Goal: Information Seeking & Learning: Learn about a topic

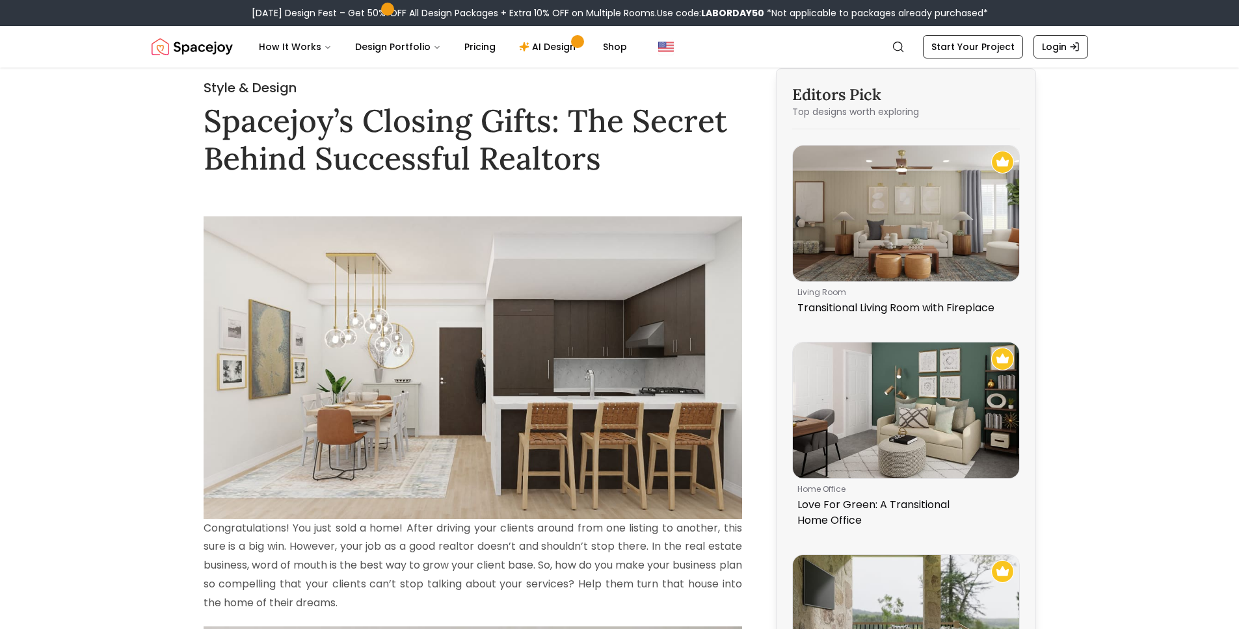
scroll to position [10, 0]
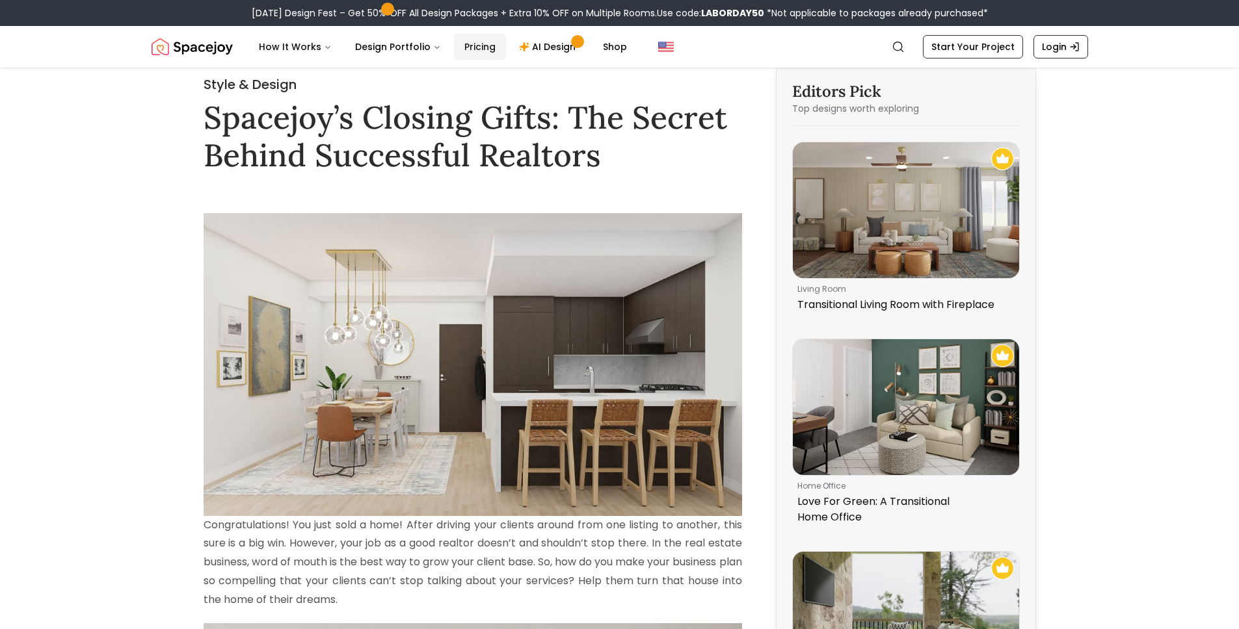
click at [471, 49] on link "Pricing" at bounding box center [480, 47] width 52 height 26
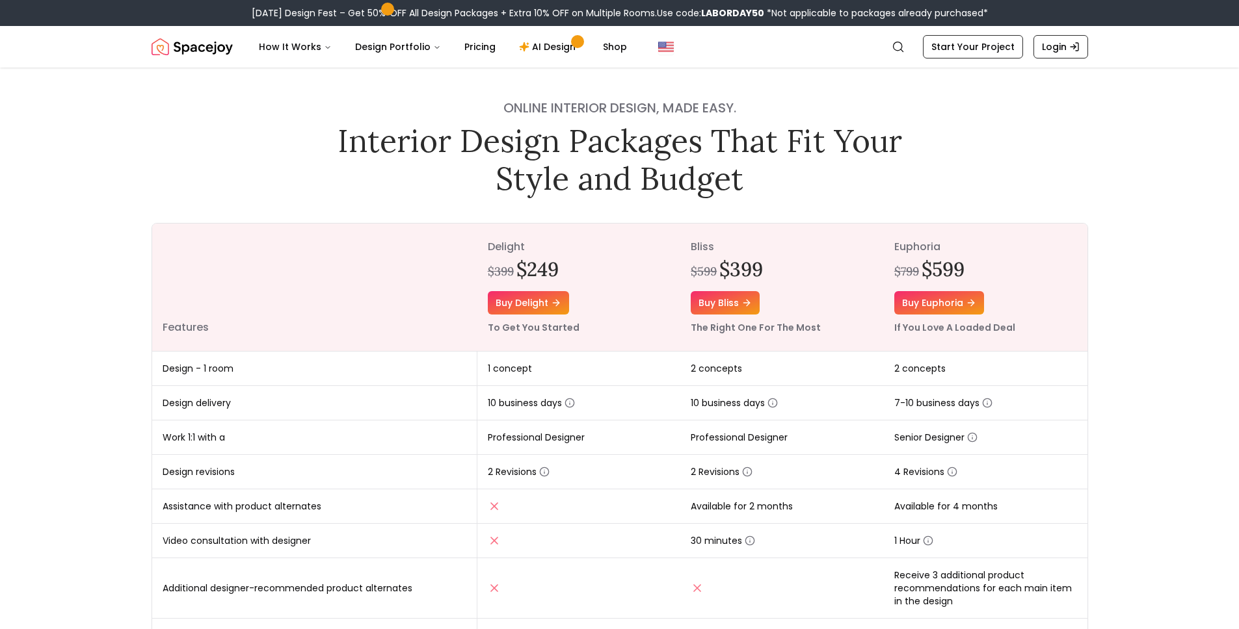
click at [183, 42] on img "Spacejoy" at bounding box center [191, 47] width 81 height 26
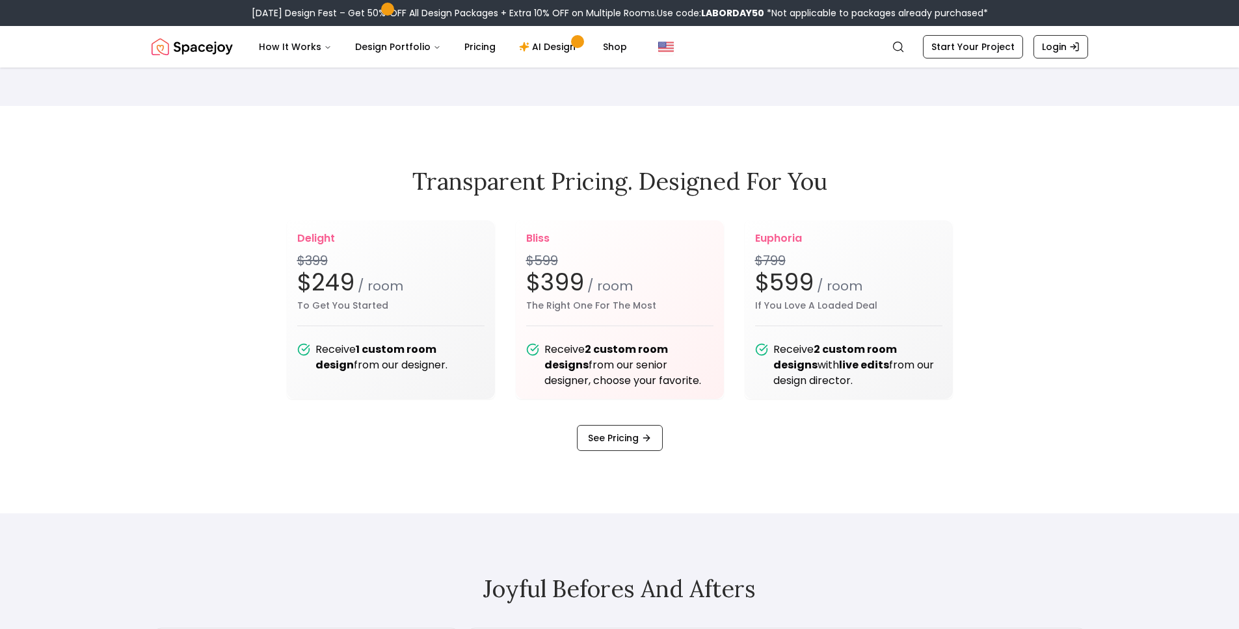
scroll to position [1707, 0]
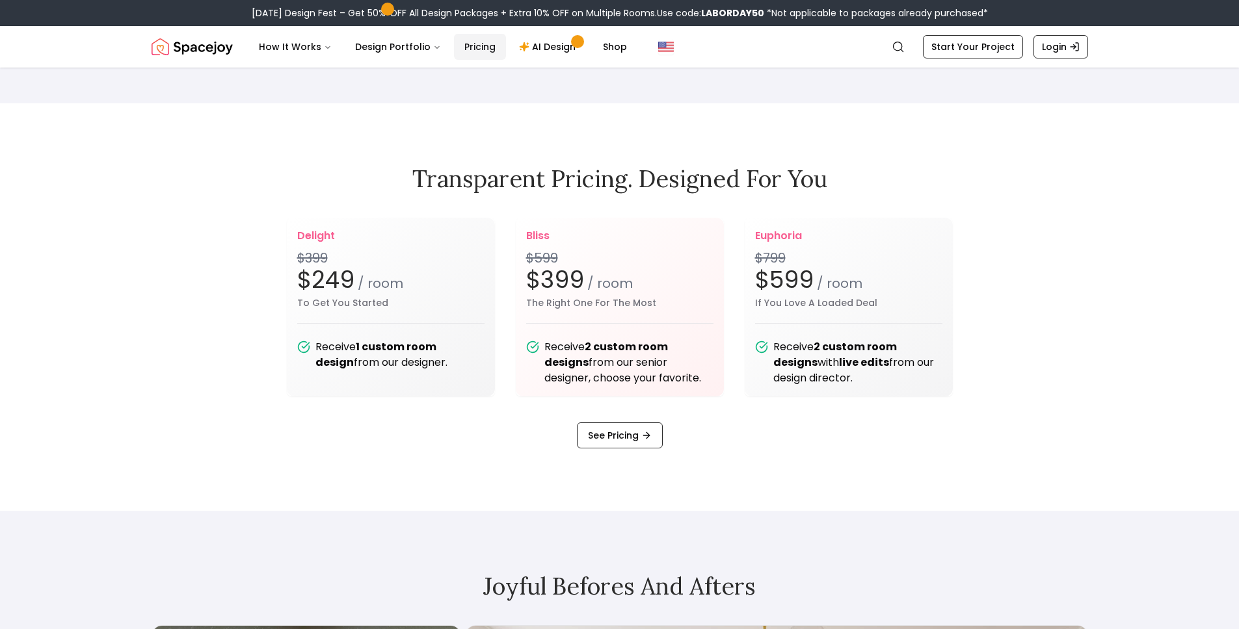
click at [467, 44] on link "Pricing" at bounding box center [480, 47] width 52 height 26
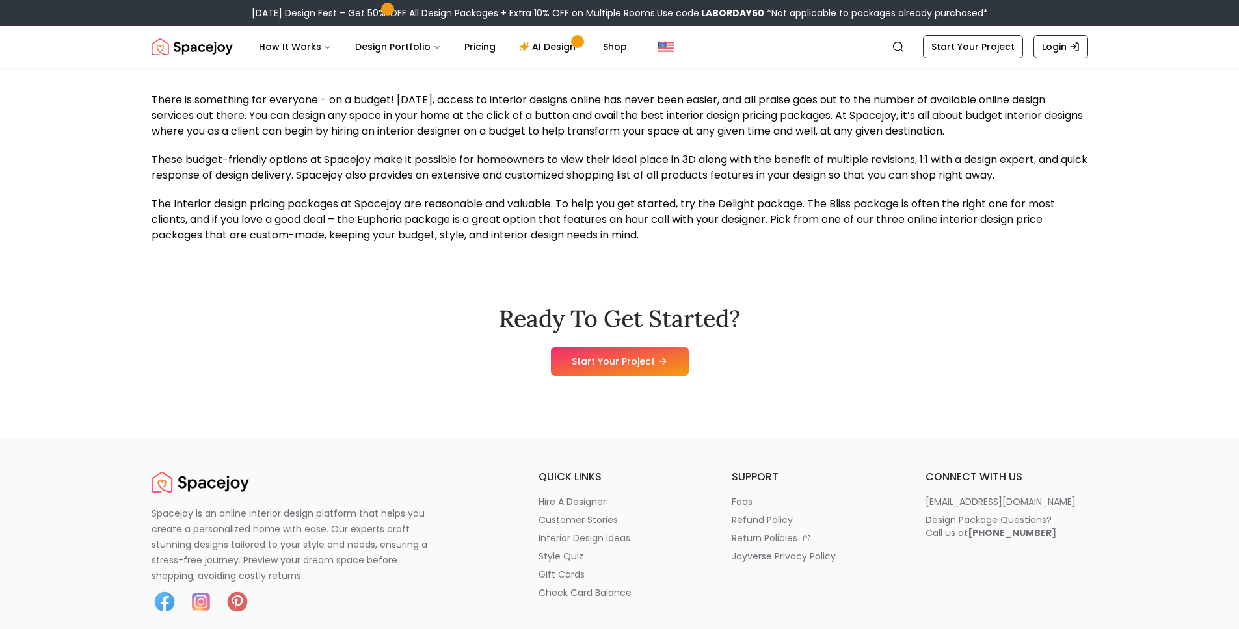
scroll to position [1224, 0]
